Goal: Task Accomplishment & Management: Use online tool/utility

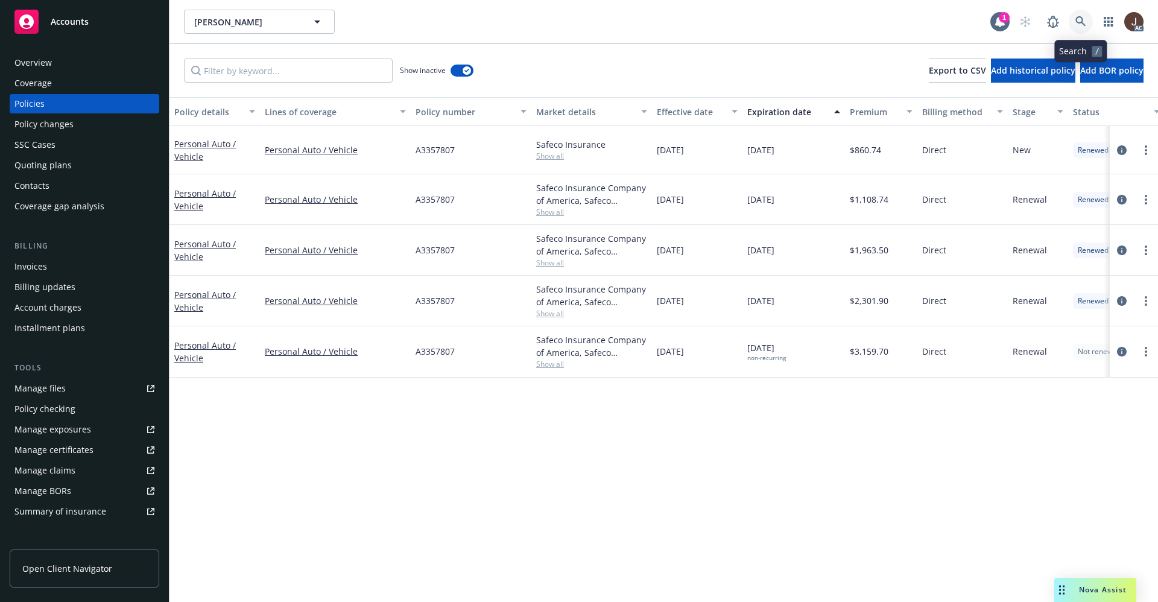
click at [1080, 18] on icon at bounding box center [1080, 21] width 11 height 11
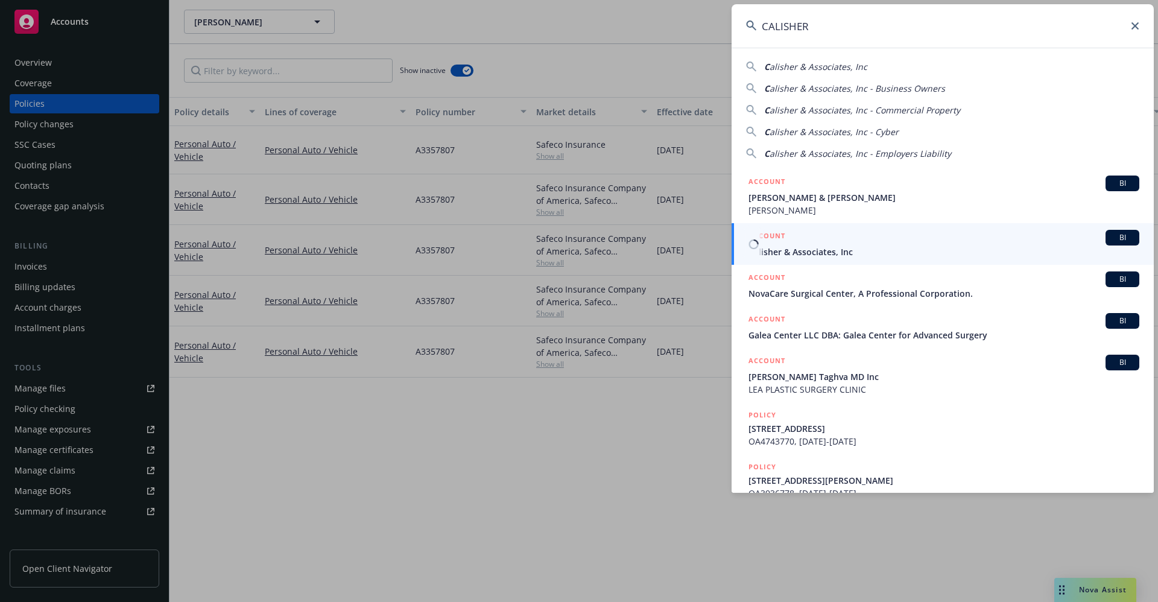
type input "CALISHER"
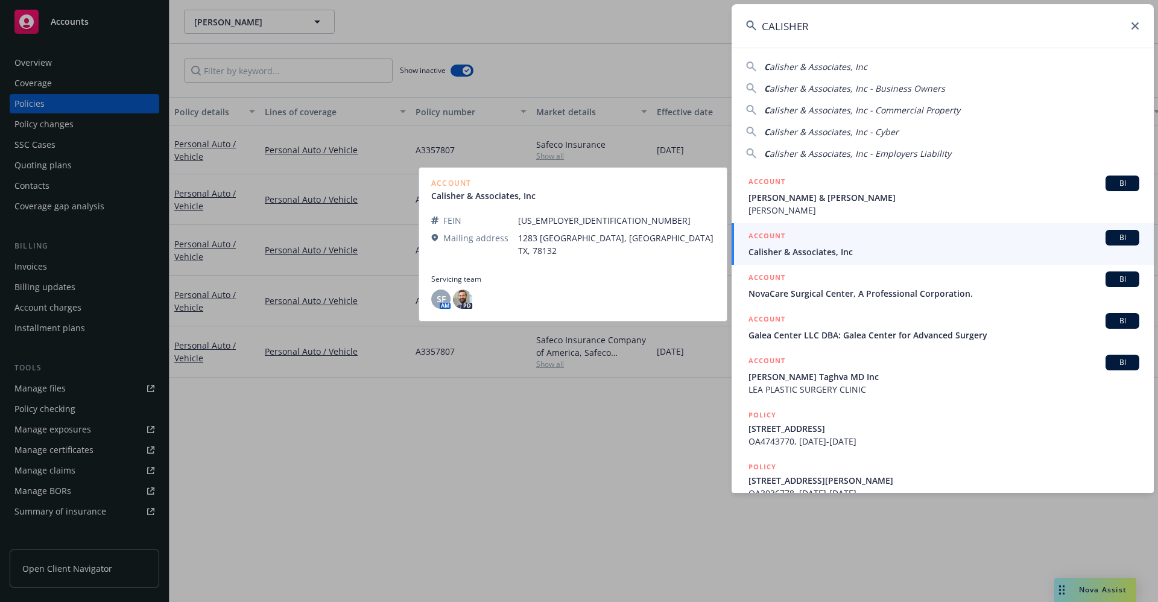
click at [838, 252] on span "Calisher & Associates, Inc" at bounding box center [943, 251] width 391 height 13
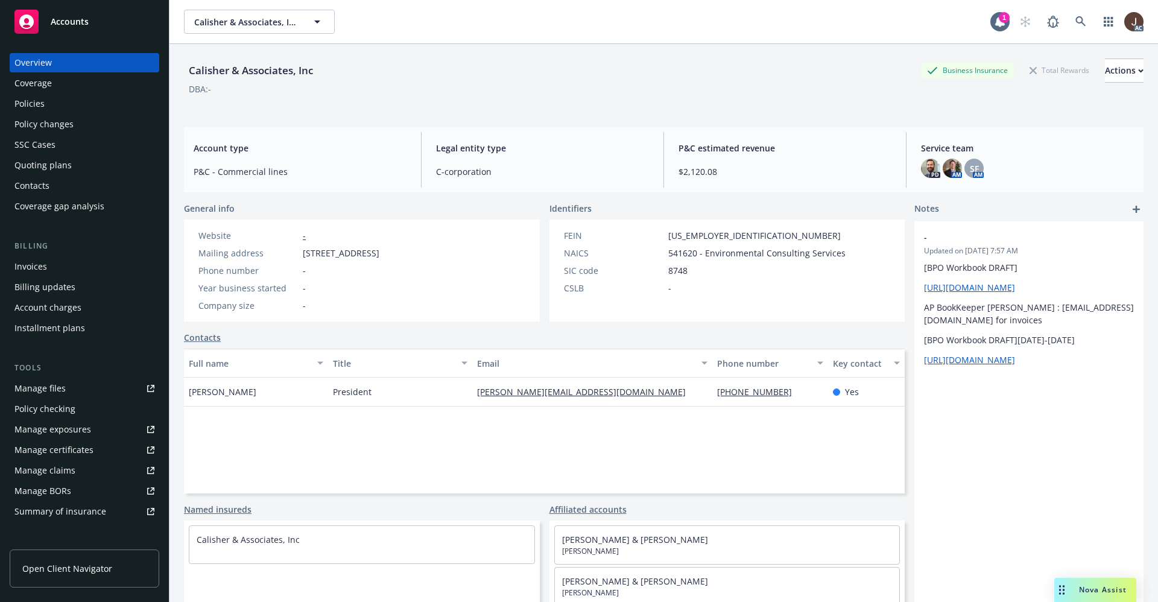
click at [43, 391] on div "Manage files" at bounding box center [39, 388] width 51 height 19
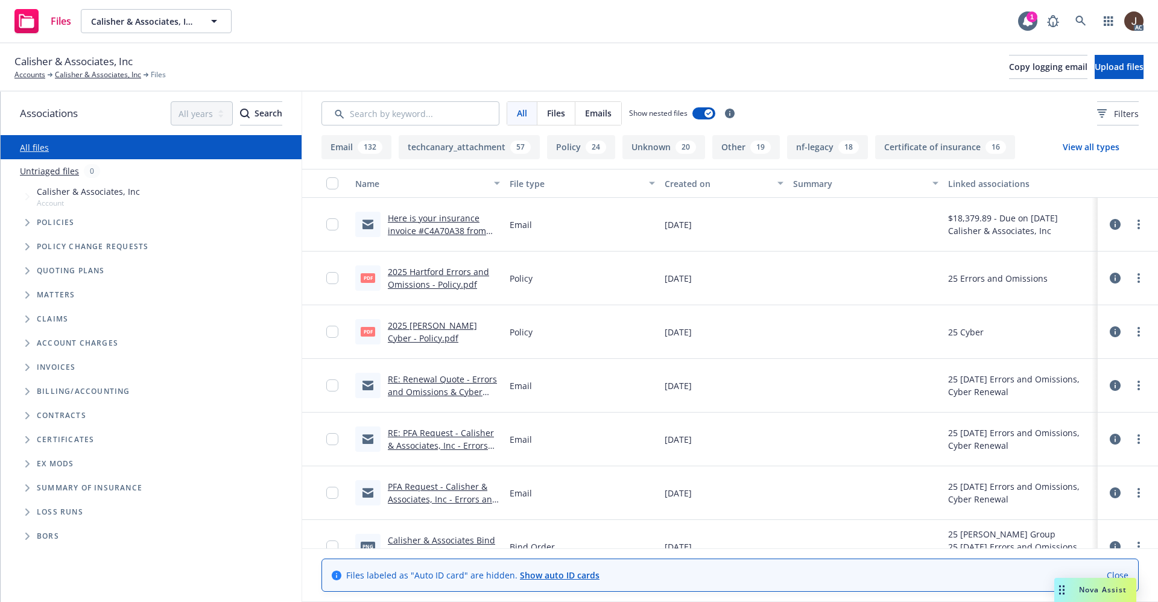
click at [54, 171] on link "Untriaged files" at bounding box center [49, 171] width 59 height 13
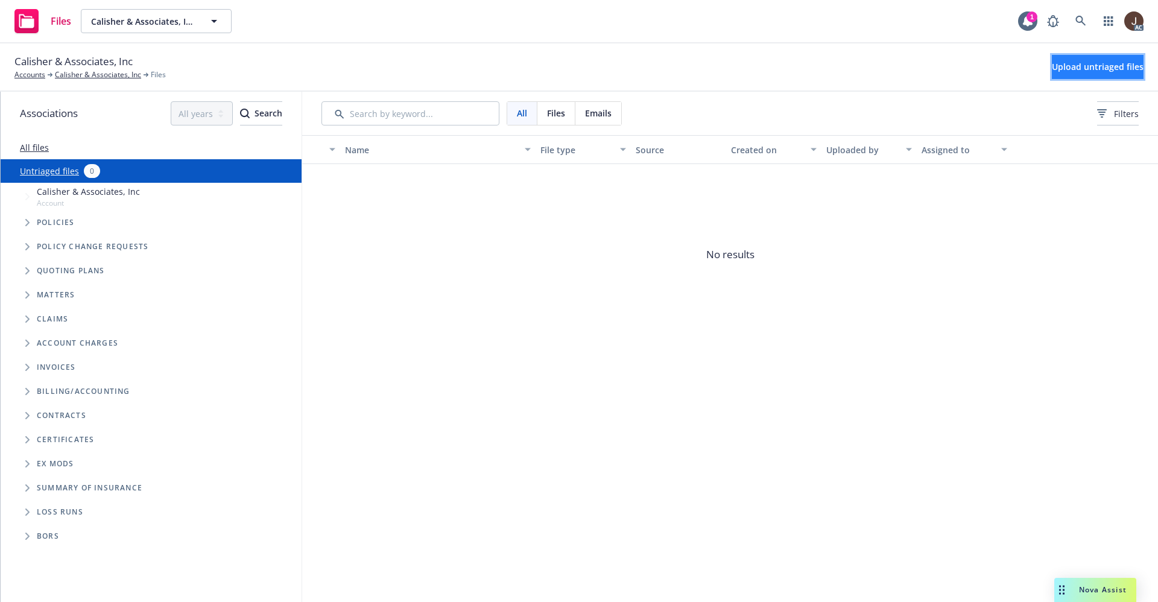
click at [1107, 65] on span "Upload untriaged files" at bounding box center [1098, 66] width 92 height 11
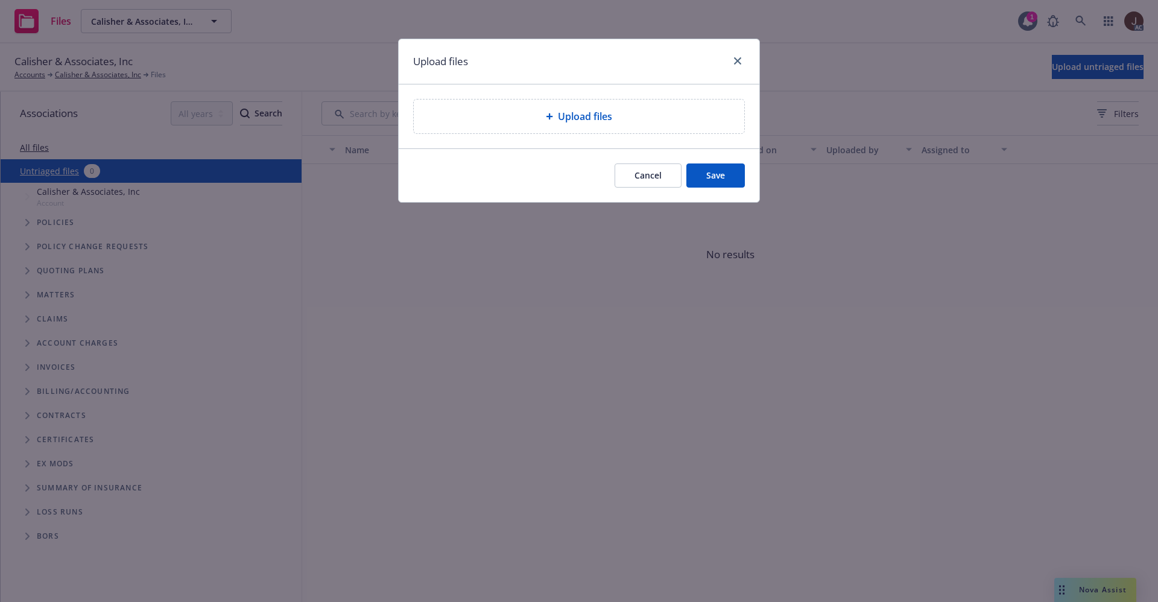
click at [546, 113] on icon at bounding box center [549, 116] width 7 height 7
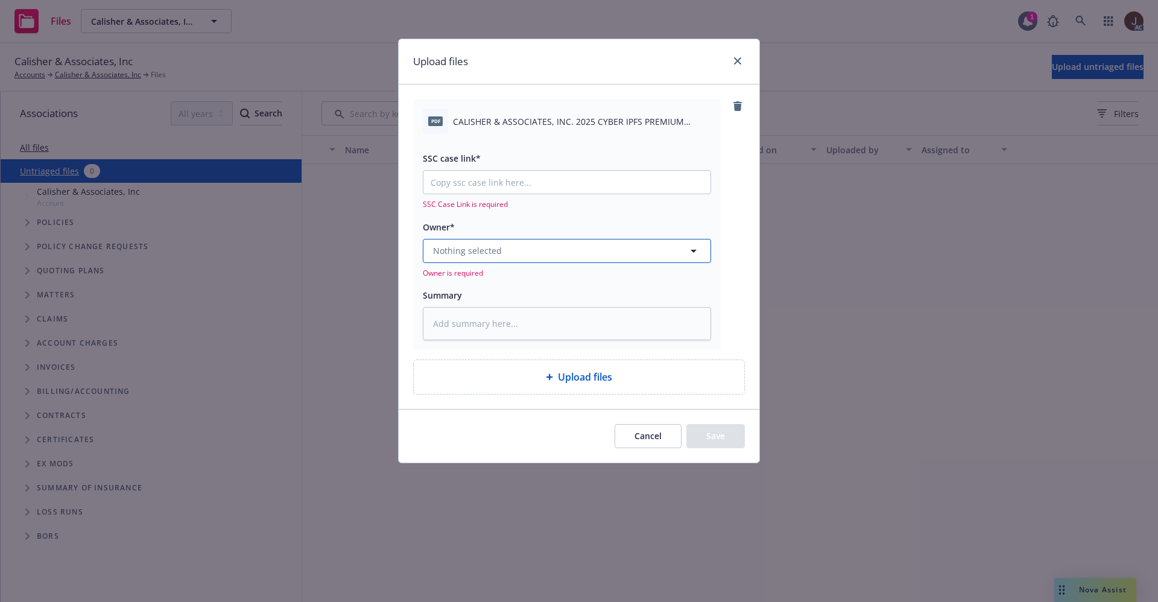
click at [543, 256] on button "Nothing selected" at bounding box center [567, 251] width 288 height 24
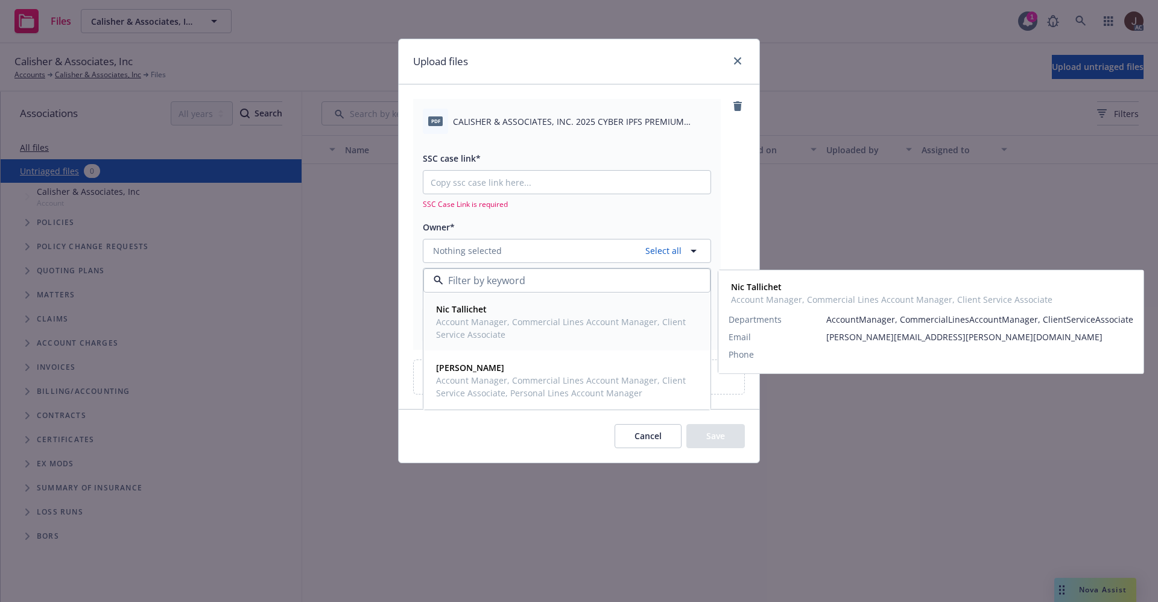
click at [475, 319] on span "Account Manager, Commercial Lines Account Manager, Client Service Associate" at bounding box center [565, 327] width 259 height 25
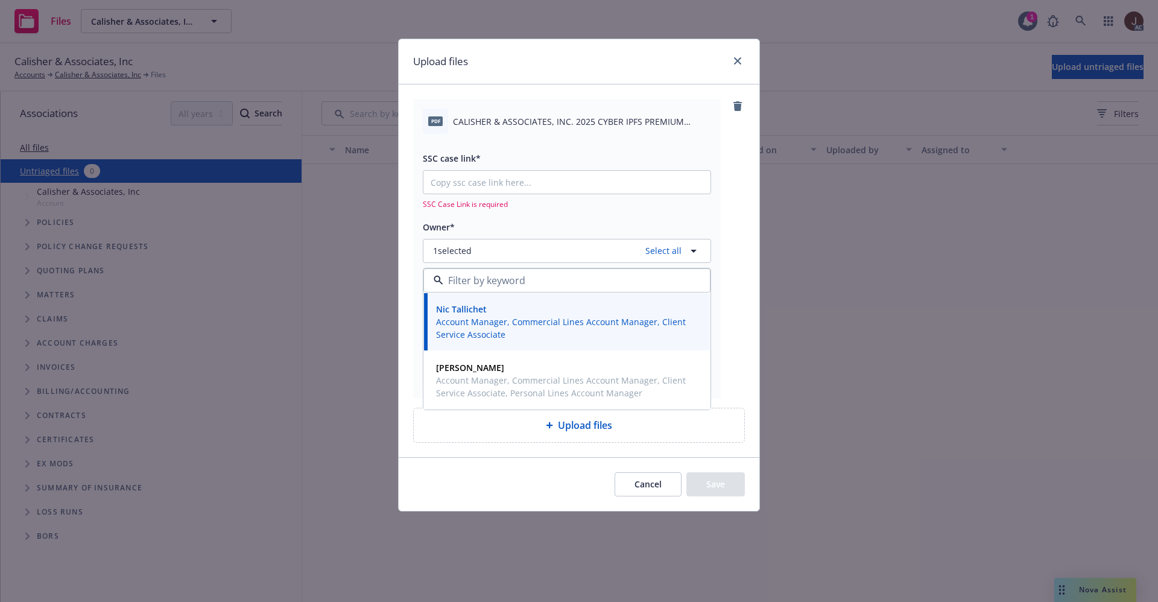
click at [517, 122] on span "CALISHER & ASSOCIATES, INC. 2025 CYBER IPFS PREMIUM FINANCE AGREEMENT.pdf" at bounding box center [582, 121] width 258 height 13
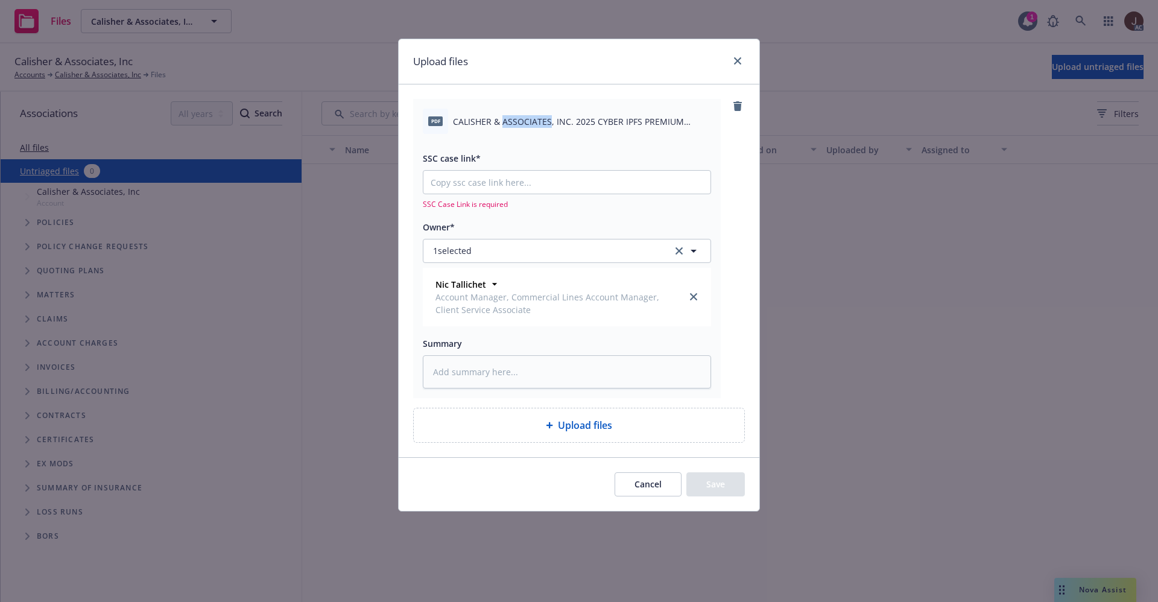
click at [517, 122] on span "CALISHER & ASSOCIATES, INC. 2025 CYBER IPFS PREMIUM FINANCE AGREEMENT.pdf" at bounding box center [582, 121] width 258 height 13
copy div "CALISHER & ASSOCIATES, INC. 2025 CYBER IPFS PREMIUM FINANCE AGREEMENT.pdf"
click at [470, 367] on textarea at bounding box center [567, 371] width 288 height 33
paste textarea "CALISHER & ASSOCIATES, INC. 2025 CYBER IPFS PREMIUM FINANCE AGREEMENT.pdf"
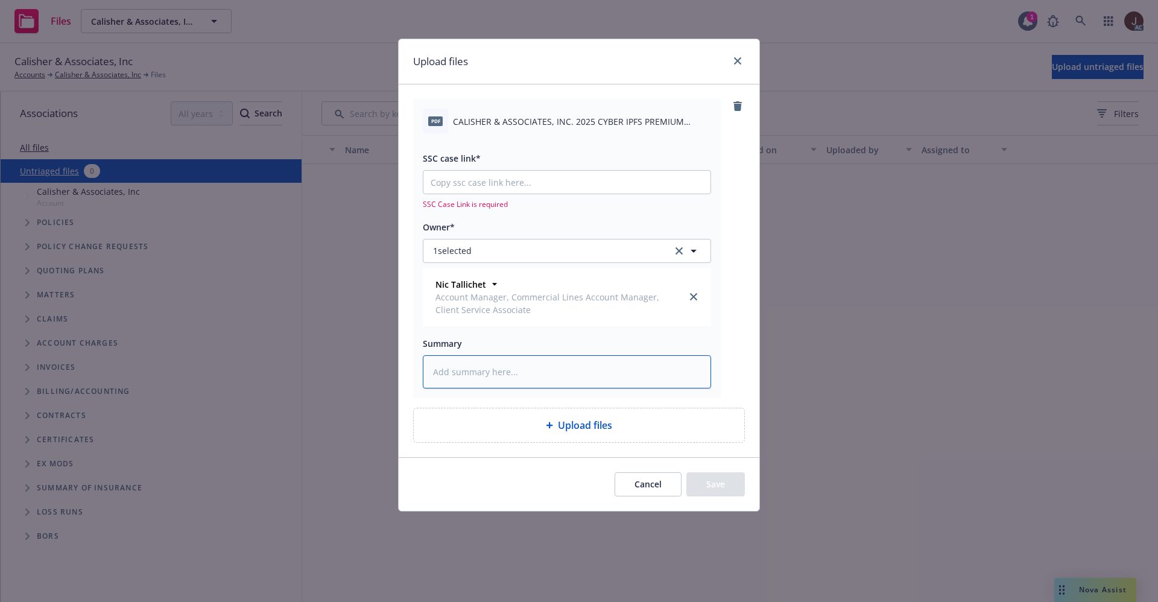
type textarea "x"
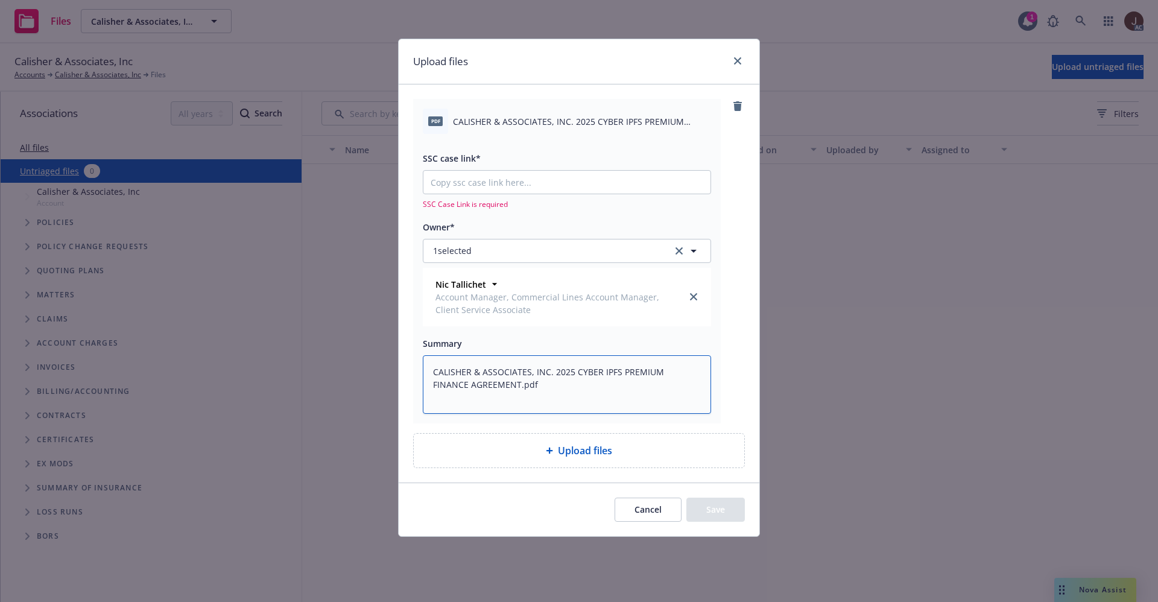
type textarea "CALISHER & ASSOCIATES, INC. 2025 CYBER IPFS PREMIUM FINANCE AGREEMENT.pdf"
click at [730, 289] on div "pdf CALISHER & ASSOCIATES, INC. 2025 CYBER IPFS PREMIUM FINANCE AGREEMENT.pdf S…" at bounding box center [579, 261] width 332 height 324
click at [497, 175] on input "SSC case link*" at bounding box center [566, 182] width 287 height 23
paste input "https://newfront-ssc.lightning.force.com/lightning/r/Case/500Vz00000SRwpXIAT/vi…"
type textarea "x"
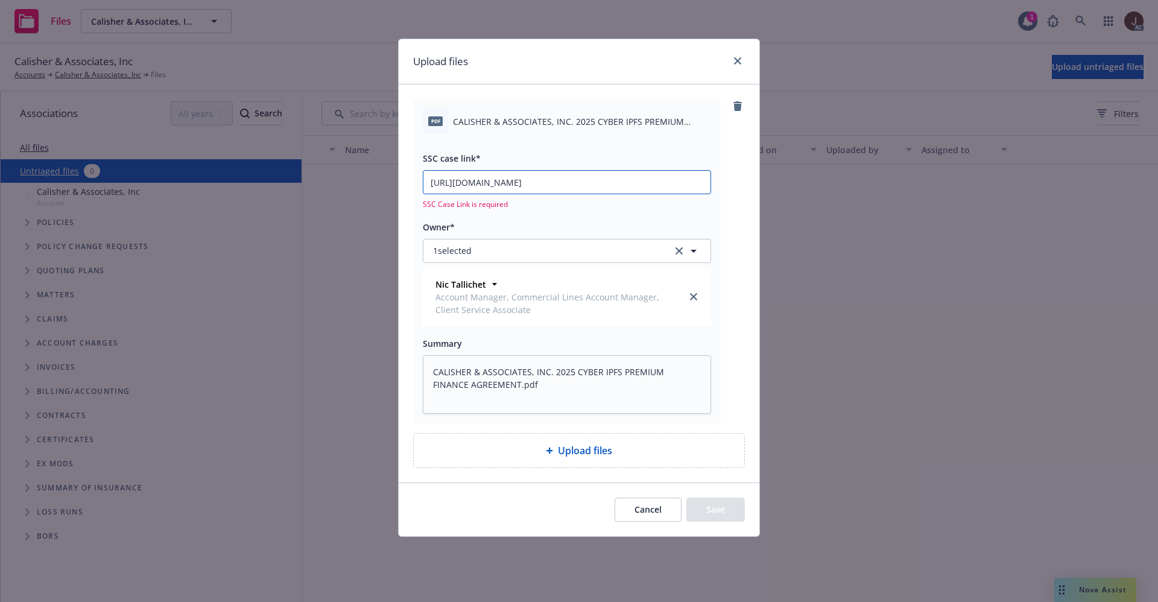
scroll to position [0, 61]
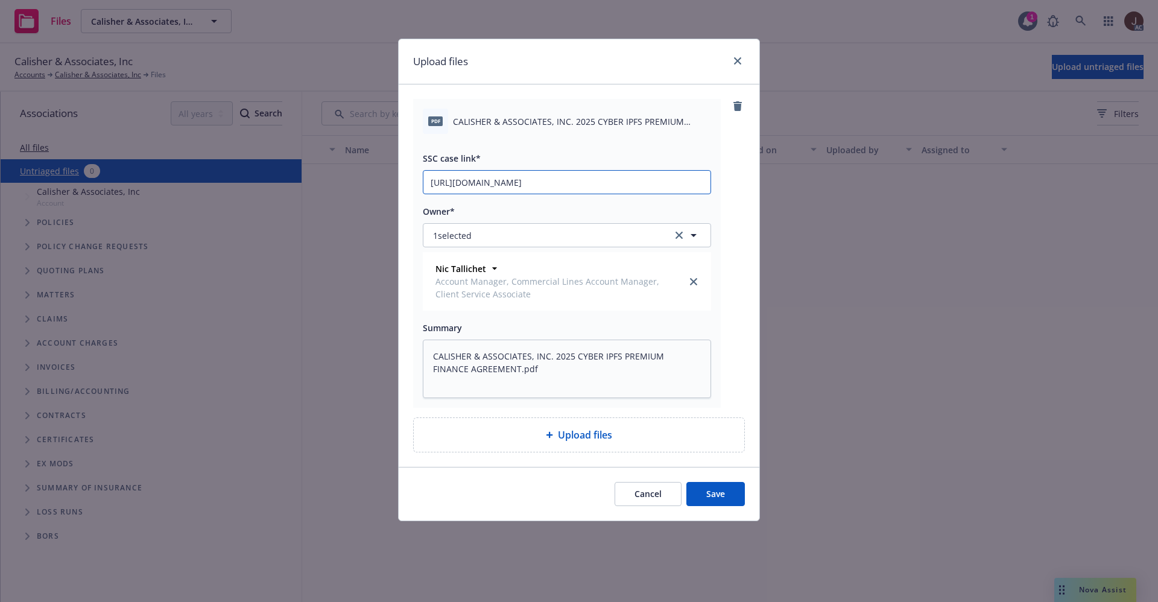
type input "https://newfront-ssc.lightning.force.com/lightning/r/Case/500Vz00000SRwpXIAT/vi…"
click at [736, 204] on div "pdf CALISHER & ASSOCIATES, INC. 2025 CYBER IPFS PREMIUM FINANCE AGREEMENT.pdf S…" at bounding box center [579, 253] width 332 height 309
click at [713, 487] on button "Save" at bounding box center [715, 494] width 58 height 24
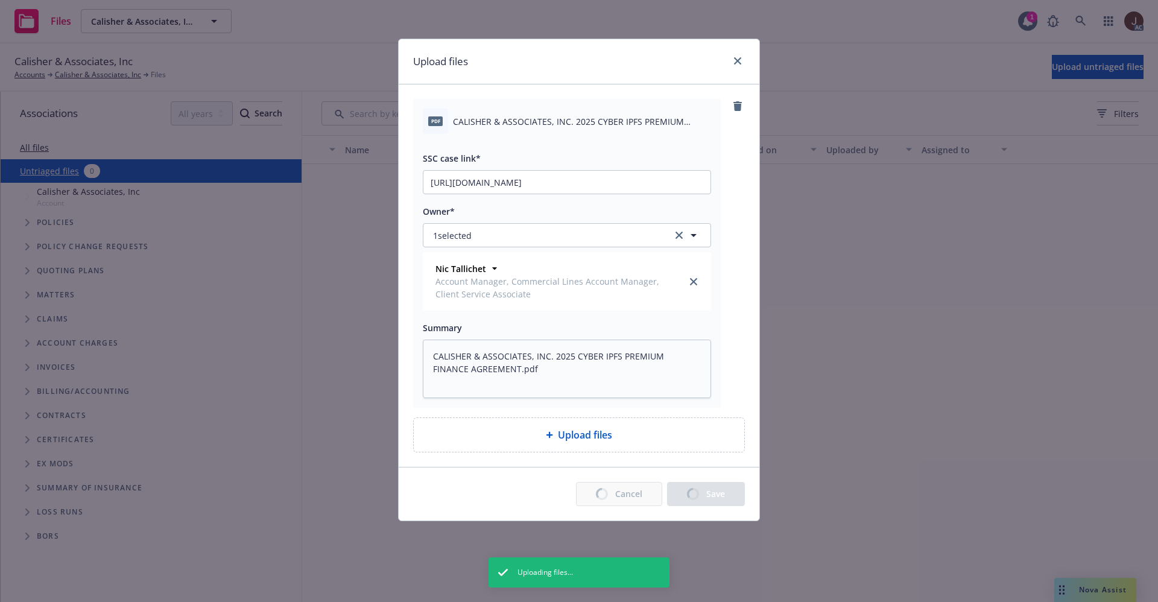
type textarea "x"
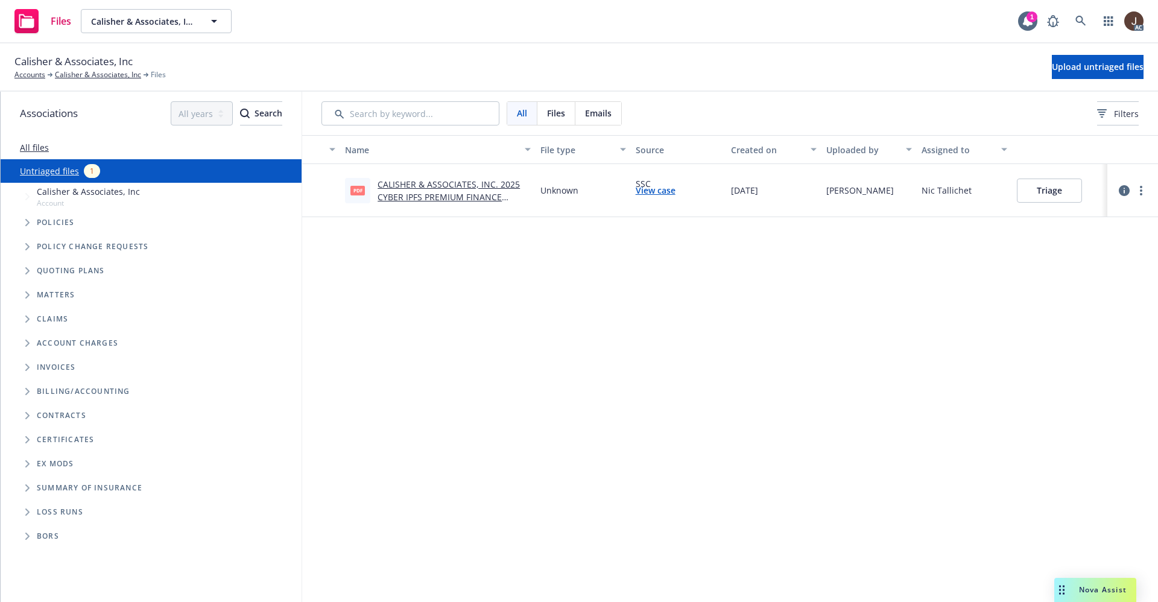
click at [405, 45] on div "Calisher & Associates, Inc Accounts Calisher & Associates, Inc Files Upload unt…" at bounding box center [579, 67] width 1158 height 48
